Goal: Information Seeking & Learning: Learn about a topic

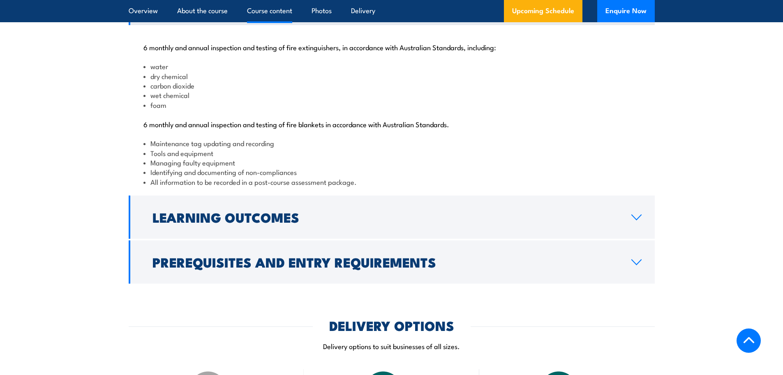
scroll to position [863, 0]
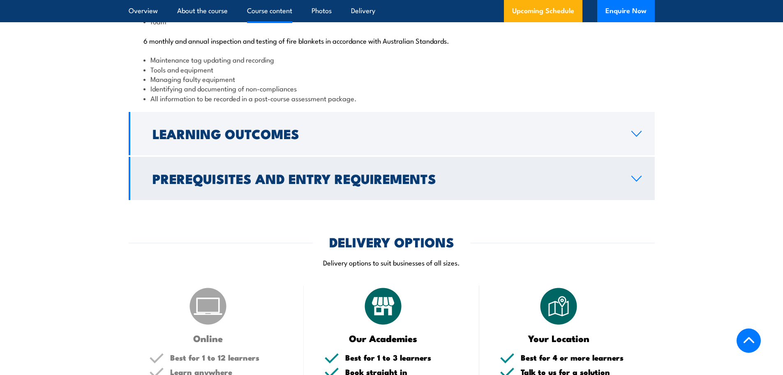
click at [368, 184] on h2 "Prerequisites and Entry Requirements" at bounding box center [386, 178] width 466 height 12
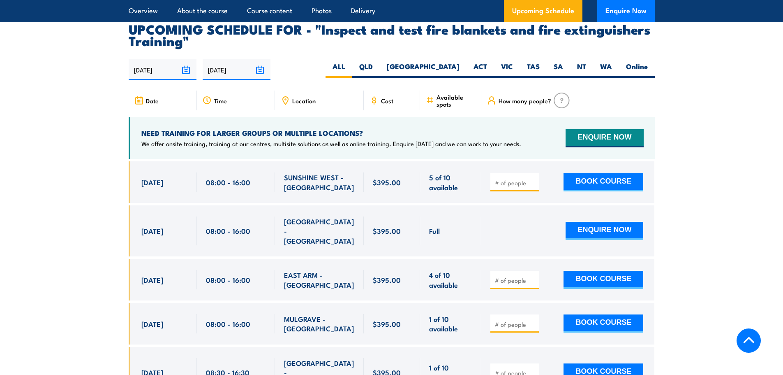
scroll to position [1423, 0]
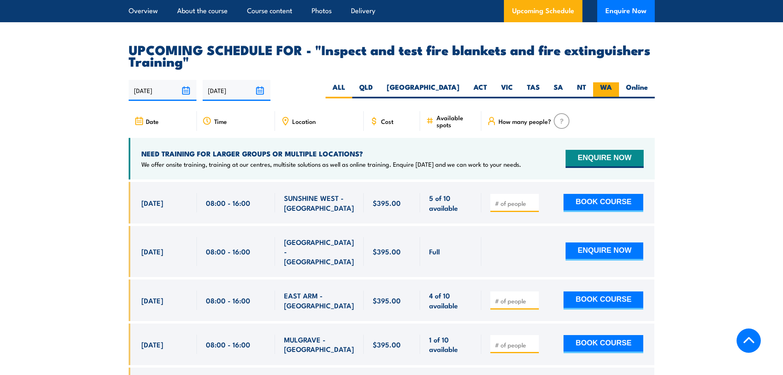
click at [612, 98] on label "WA" at bounding box center [606, 90] width 26 height 16
click at [612, 88] on input "WA" at bounding box center [614, 84] width 5 height 5
radio input "true"
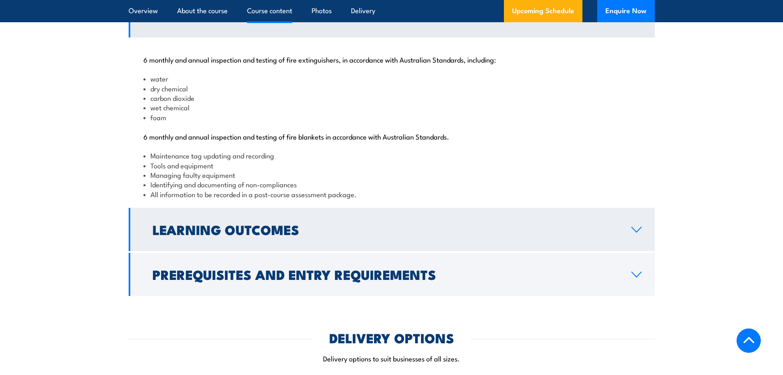
scroll to position [869, 0]
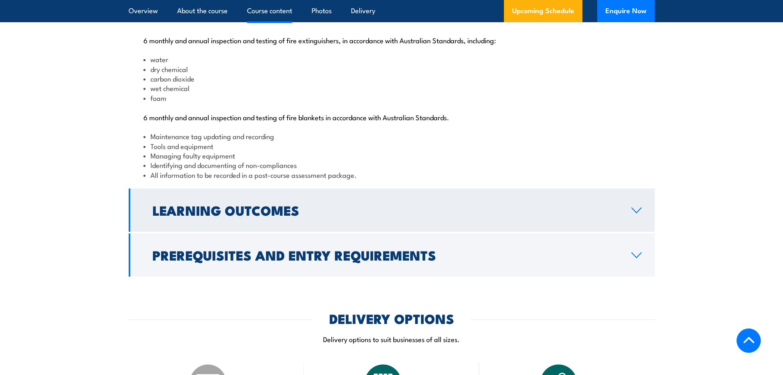
click at [245, 215] on h2 "Learning Outcomes" at bounding box center [386, 210] width 466 height 12
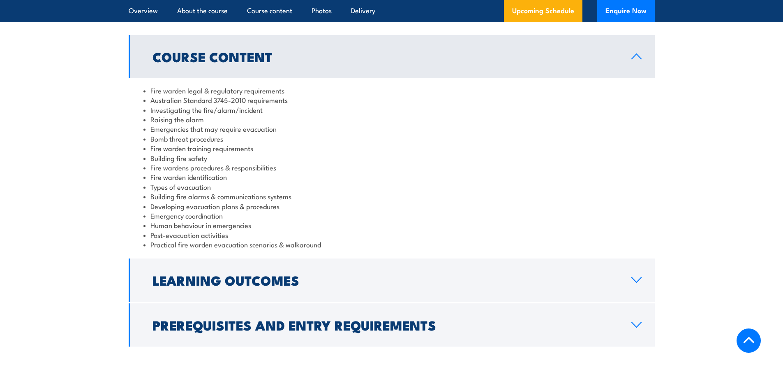
scroll to position [863, 0]
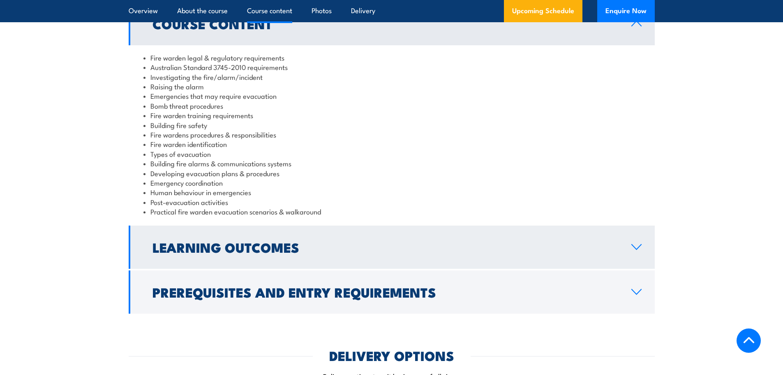
click at [324, 250] on h2 "Learning Outcomes" at bounding box center [386, 247] width 466 height 12
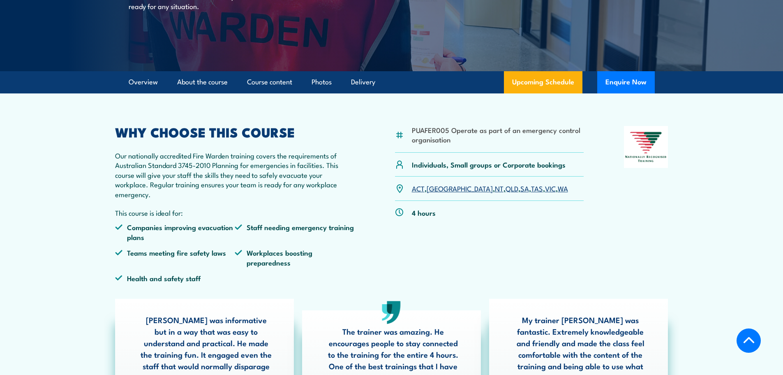
scroll to position [0, 0]
